Goal: Transaction & Acquisition: Purchase product/service

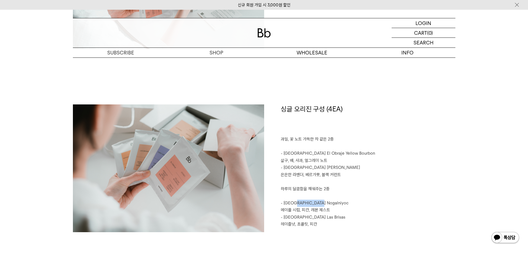
scroll to position [555, 0]
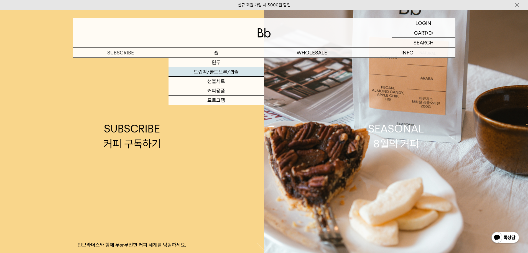
click at [222, 71] on link "드립백/콜드브루/캡슐" at bounding box center [217, 71] width 96 height 9
